Goal: Task Accomplishment & Management: Manage account settings

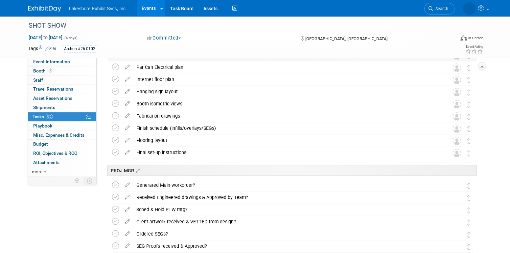
scroll to position [784, 0]
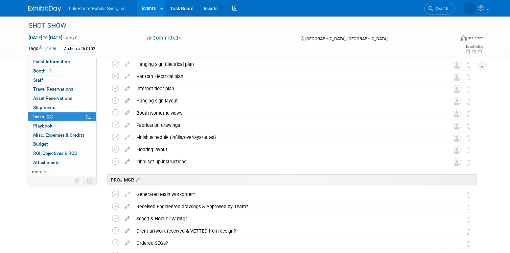
click at [153, 8] on link "Events" at bounding box center [149, 8] width 24 height 16
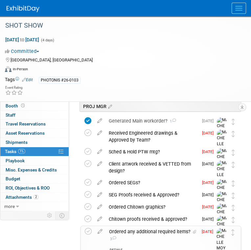
scroll to position [178, 0]
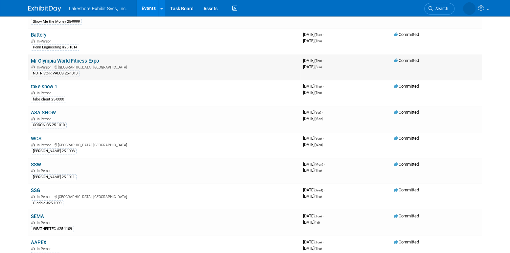
scroll to position [230, 0]
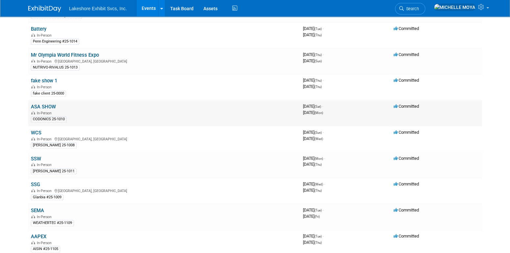
click at [44, 104] on link "ASA SHOW" at bounding box center [43, 107] width 25 height 6
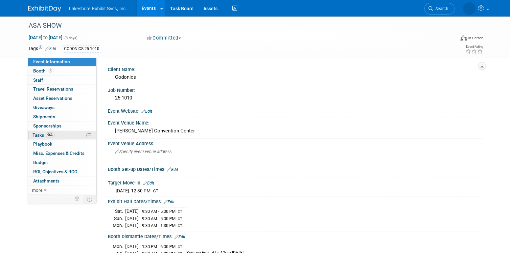
click at [58, 133] on link "96% Tasks 96%" at bounding box center [62, 135] width 68 height 9
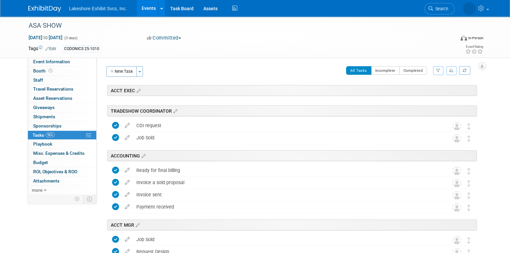
click at [436, 70] on button "button" at bounding box center [438, 70] width 10 height 9
click at [422, 93] on select "-- Select Assignee -- All unassigned tasks Assigned to me Amanda Koss Dave Desa…" at bounding box center [411, 91] width 54 height 9
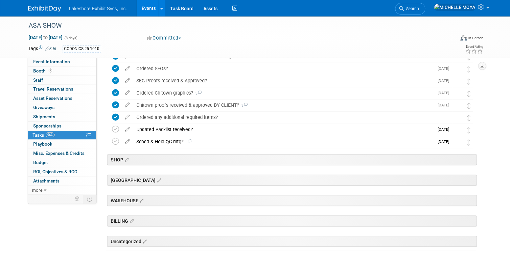
scroll to position [230, 0]
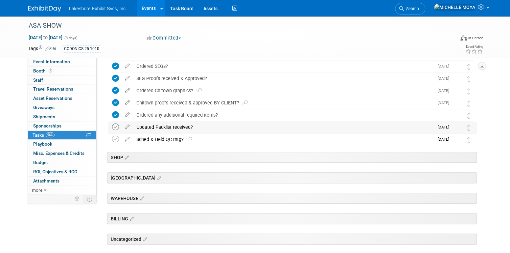
click at [116, 125] on icon at bounding box center [115, 126] width 7 height 7
click at [159, 137] on div "Sched & Held QC mtg? 1" at bounding box center [283, 139] width 301 height 11
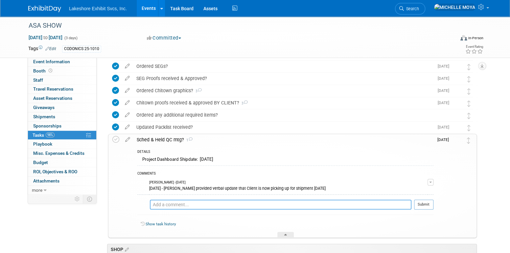
click at [231, 203] on textarea at bounding box center [281, 204] width 262 height 10
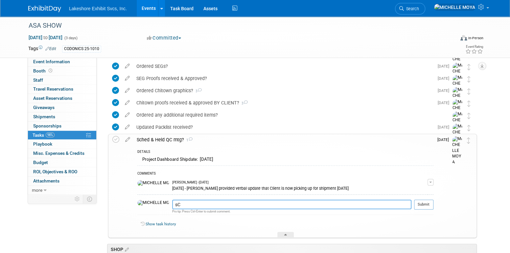
type textarea "s"
type textarea "Sched & held QC on Tues. 09/09/25"
click at [427, 201] on button "Submit" at bounding box center [423, 204] width 19 height 10
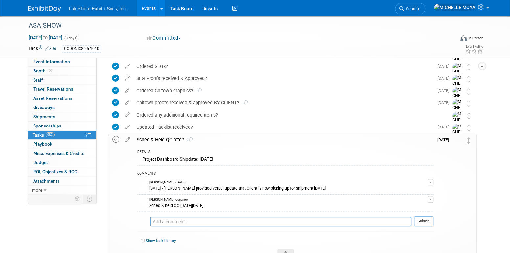
click at [117, 136] on icon at bounding box center [115, 139] width 7 height 7
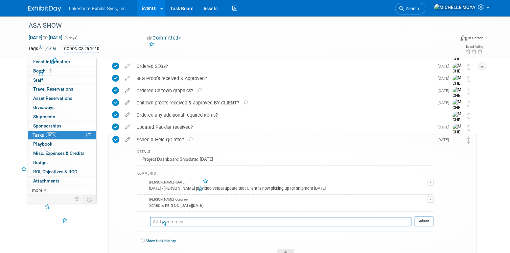
click at [160, 137] on div "Sched & Held QC mtg? 2" at bounding box center [284, 139] width 300 height 11
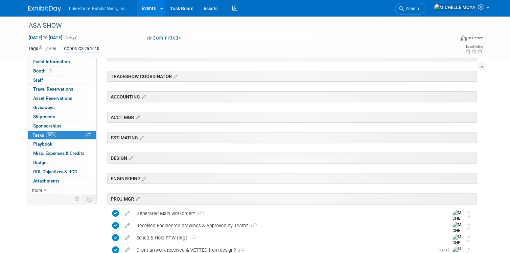
scroll to position [33, 0]
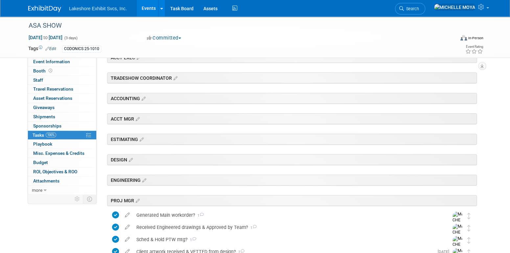
click at [148, 7] on link "Events" at bounding box center [149, 8] width 24 height 16
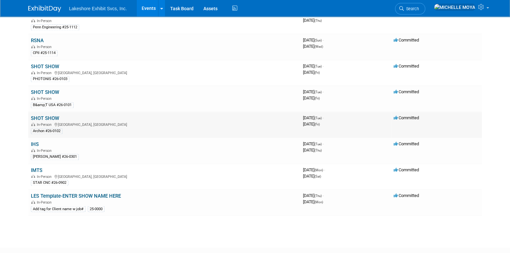
scroll to position [537, 0]
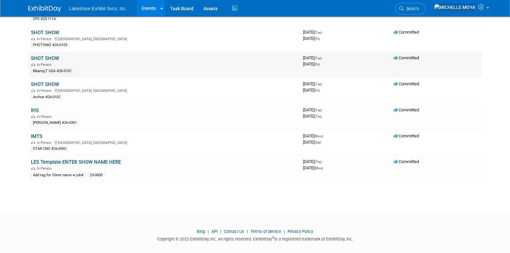
click at [50, 55] on link "SHOT SHOW" at bounding box center [45, 58] width 28 height 6
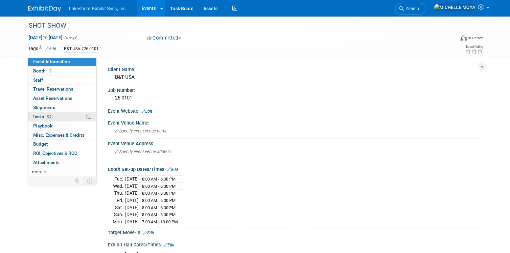
click at [65, 117] on link "0% Tasks 0%" at bounding box center [62, 116] width 68 height 9
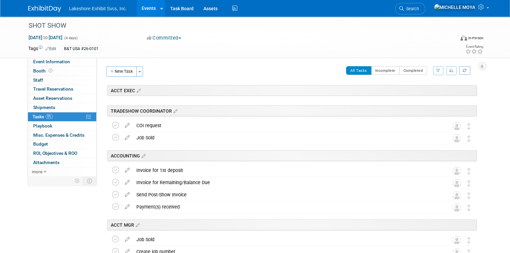
click at [434, 69] on button "button" at bounding box center [438, 70] width 10 height 9
click at [424, 93] on select "-- Select Assignee -- All unassigned tasks Assigned to me [PERSON_NAME] [PERSON…" at bounding box center [411, 91] width 54 height 9
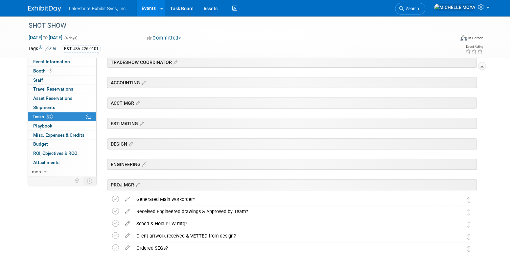
scroll to position [164, 0]
